Goal: Task Accomplishment & Management: Use online tool/utility

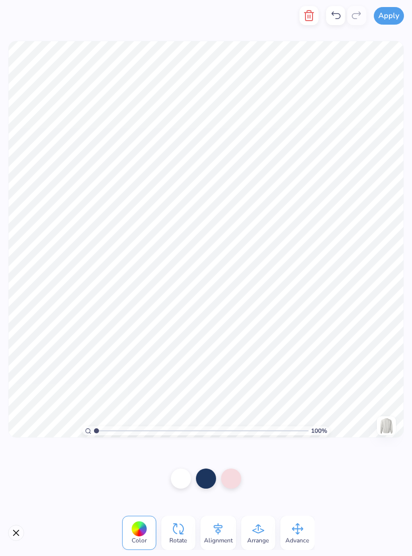
click at [207, 478] on div at bounding box center [206, 479] width 20 height 20
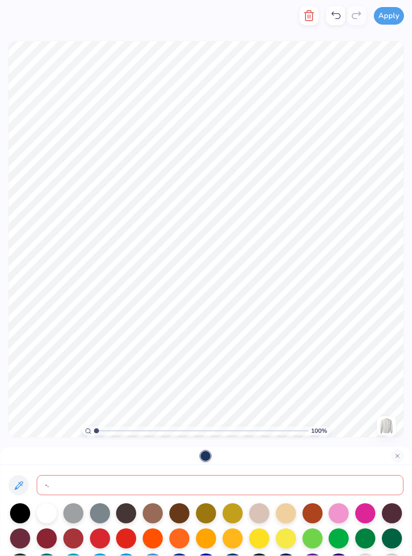
type input "-"
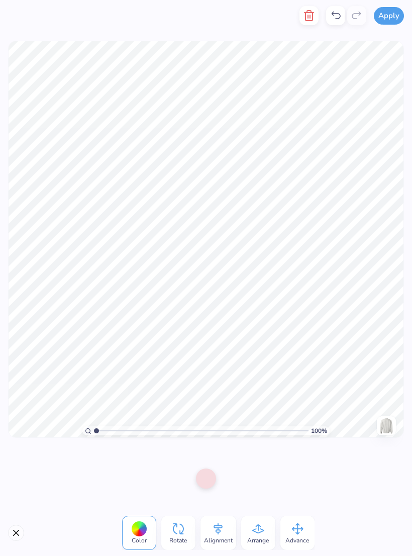
click at [201, 471] on div at bounding box center [206, 479] width 20 height 20
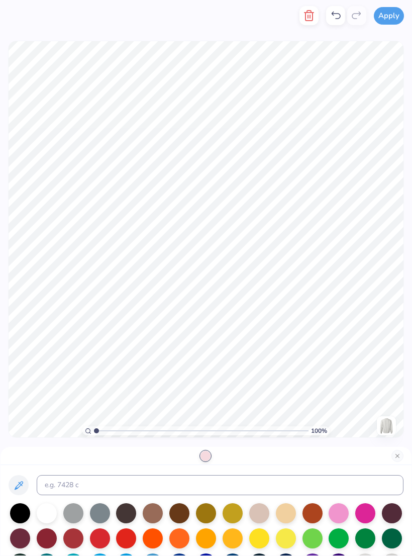
click at [46, 514] on div at bounding box center [47, 513] width 20 height 20
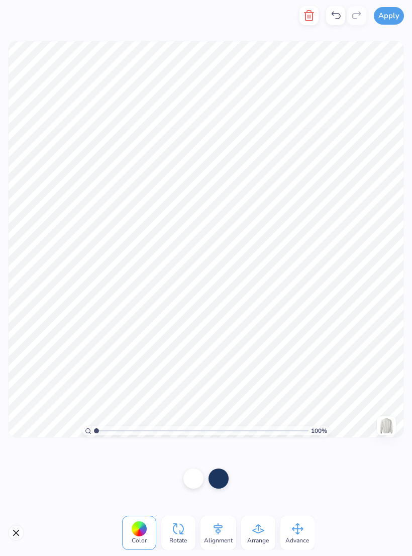
click at [336, 16] on icon at bounding box center [336, 16] width 12 height 12
click at [335, 17] on icon at bounding box center [336, 16] width 12 height 12
click at [198, 478] on div at bounding box center [193, 479] width 20 height 20
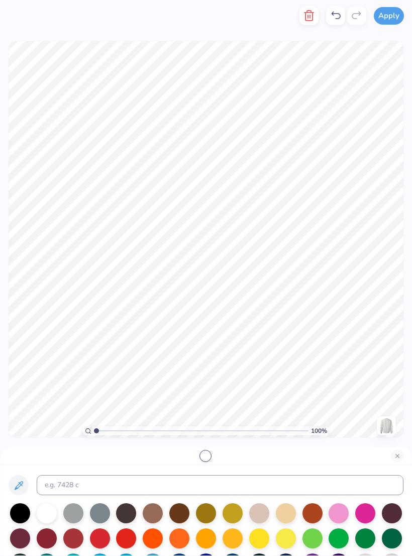
click at [75, 515] on div at bounding box center [73, 513] width 20 height 20
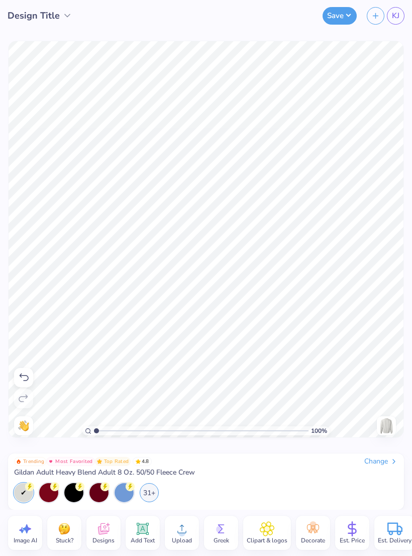
click at [139, 525] on icon at bounding box center [143, 529] width 10 height 10
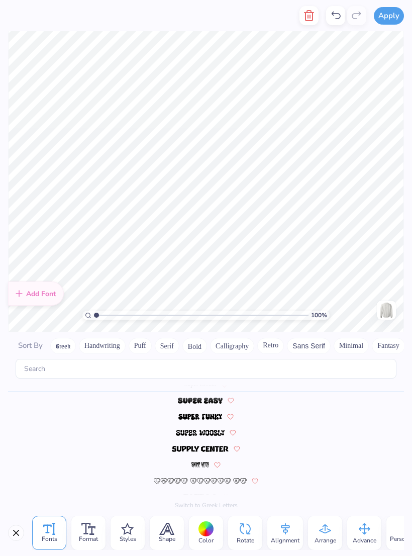
scroll to position [1, 0]
type textarea "GLS"
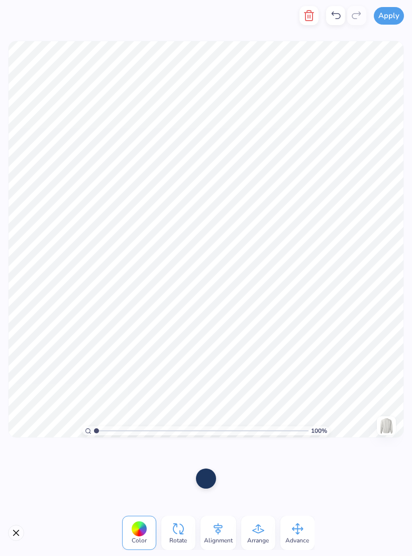
click at [290, 536] on span "Advance" at bounding box center [298, 540] width 24 height 8
click at [312, 18] on icon "button" at bounding box center [309, 16] width 12 height 12
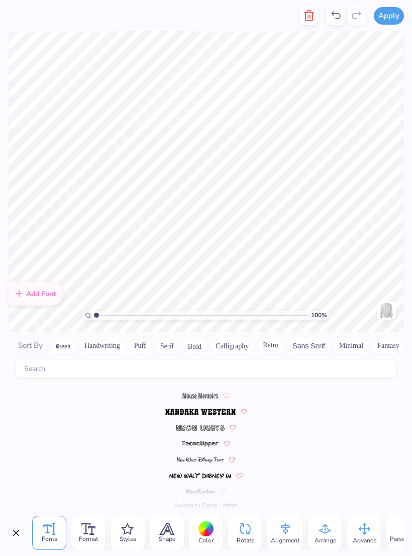
scroll to position [4384, 0]
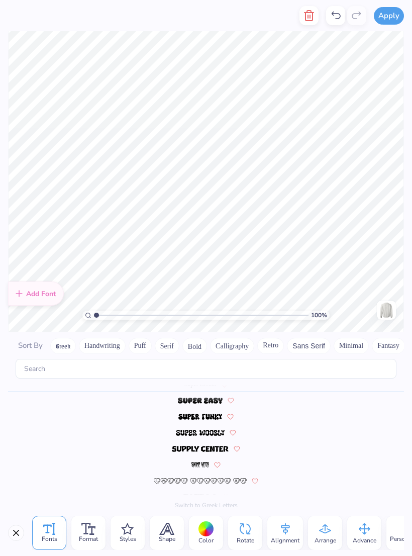
click at [310, 15] on line "button" at bounding box center [310, 16] width 0 height 3
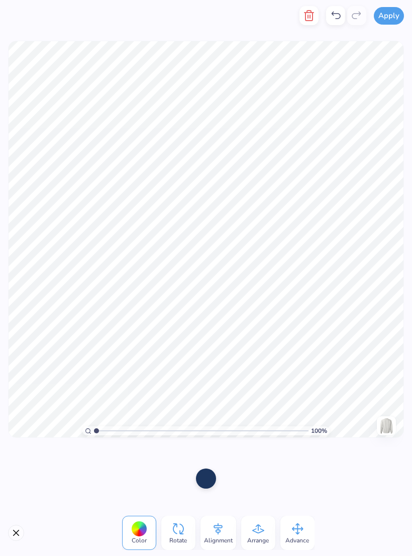
click at [202, 483] on div at bounding box center [206, 479] width 20 height 20
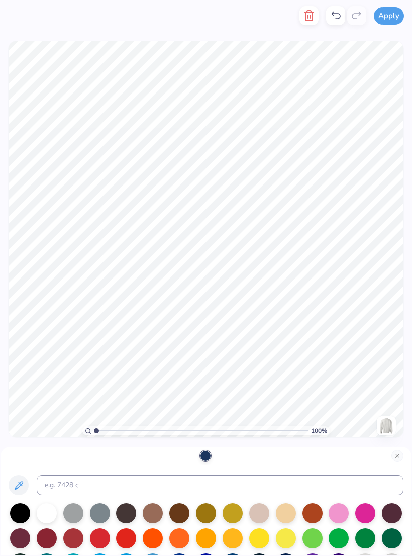
click at [53, 515] on div at bounding box center [47, 513] width 20 height 20
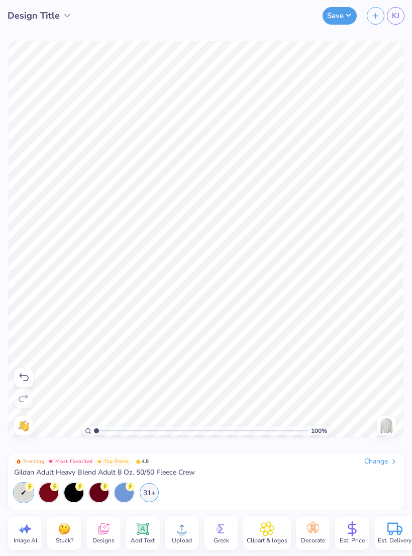
click at [69, 532] on img at bounding box center [64, 528] width 15 height 15
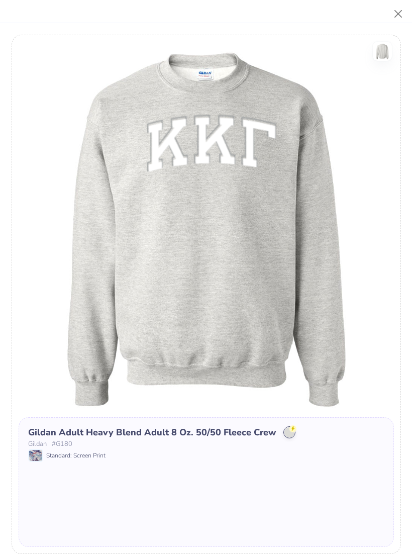
click at [397, 13] on button "Close" at bounding box center [398, 14] width 19 height 19
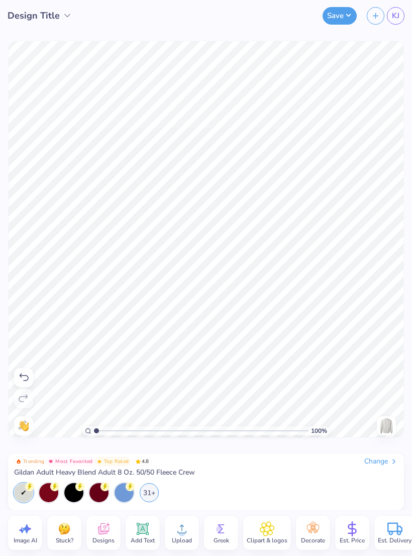
click at [149, 525] on icon at bounding box center [142, 528] width 15 height 15
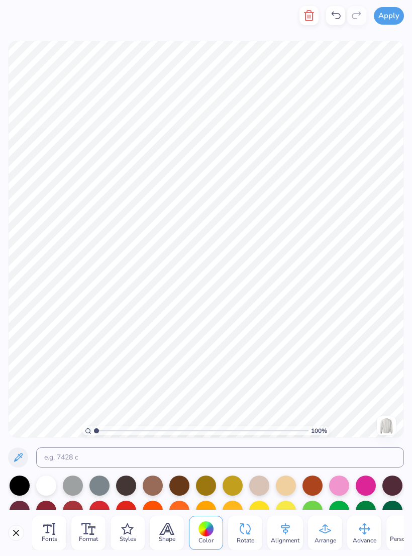
click at [311, 15] on icon "button" at bounding box center [309, 16] width 12 height 12
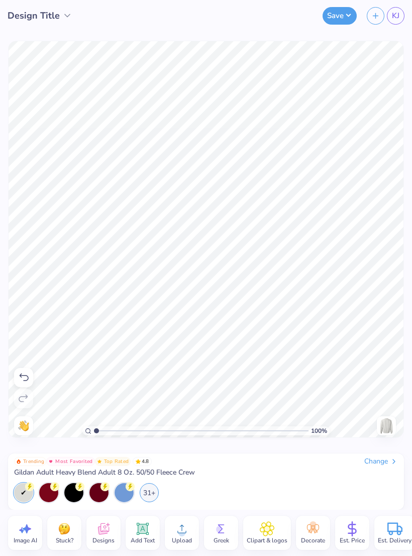
click at [397, 461] on icon at bounding box center [394, 461] width 8 height 8
